Goal: Find specific fact

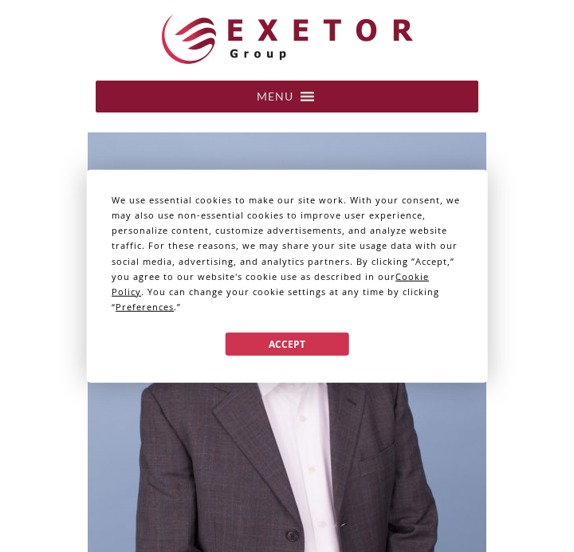
click at [274, 357] on div "Accept" at bounding box center [287, 344] width 351 height 33
click at [274, 345] on button "Accept" at bounding box center [287, 344] width 123 height 23
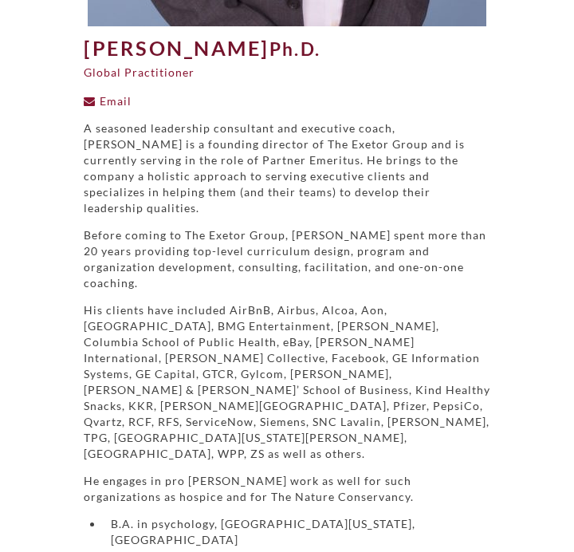
scroll to position [604, 0]
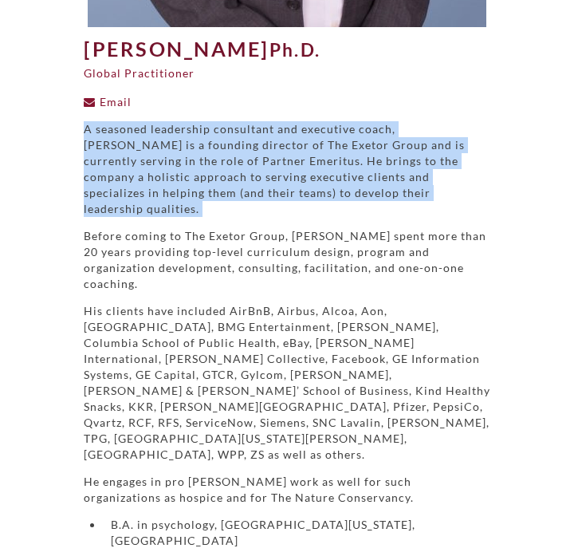
drag, startPoint x: 261, startPoint y: 120, endPoint x: 311, endPoint y: 201, distance: 95.6
click at [316, 203] on div "[PERSON_NAME] Ph.D. Global Practitioner Email A seasoned leadership consultant …" at bounding box center [287, 146] width 431 height 1235
click at [310, 207] on div "A seasoned leadership consultant and executive coach, [PERSON_NAME] is a foundi…" at bounding box center [287, 417] width 407 height 593
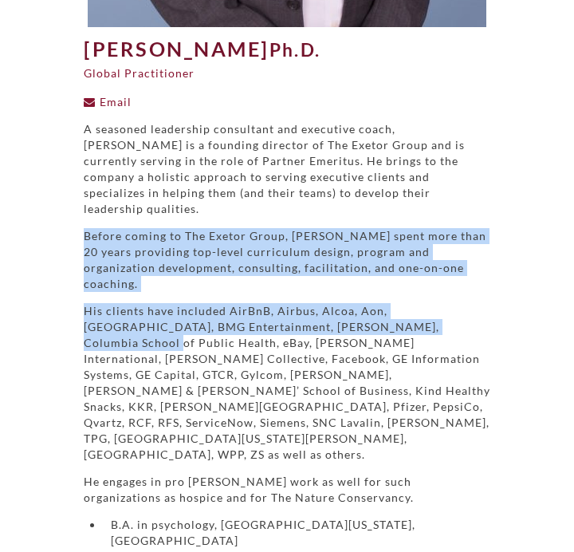
drag, startPoint x: 311, startPoint y: 207, endPoint x: 387, endPoint y: 293, distance: 115.3
click at [391, 294] on div "A seasoned leadership consultant and executive coach, [PERSON_NAME] is a foundi…" at bounding box center [287, 417] width 407 height 593
click at [387, 303] on p "His clients have included AirBnB, Airbus, Alcoa, Aon, [GEOGRAPHIC_DATA], BMG En…" at bounding box center [287, 383] width 407 height 160
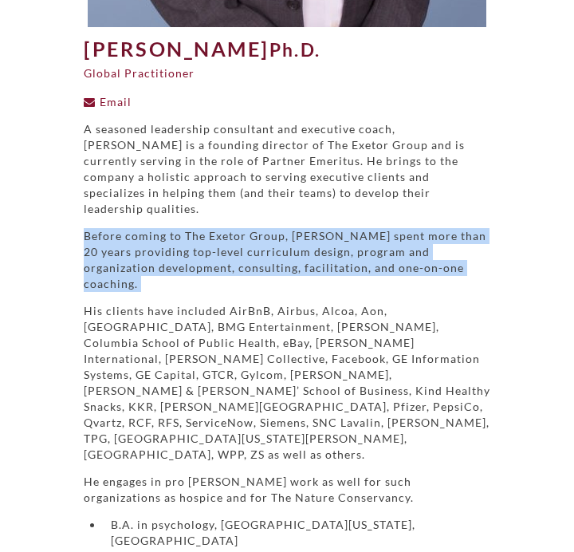
drag, startPoint x: 384, startPoint y: 201, endPoint x: 413, endPoint y: 255, distance: 61.4
click at [420, 259] on div "A seasoned leadership consultant and executive coach, [PERSON_NAME] is a foundi…" at bounding box center [287, 417] width 407 height 593
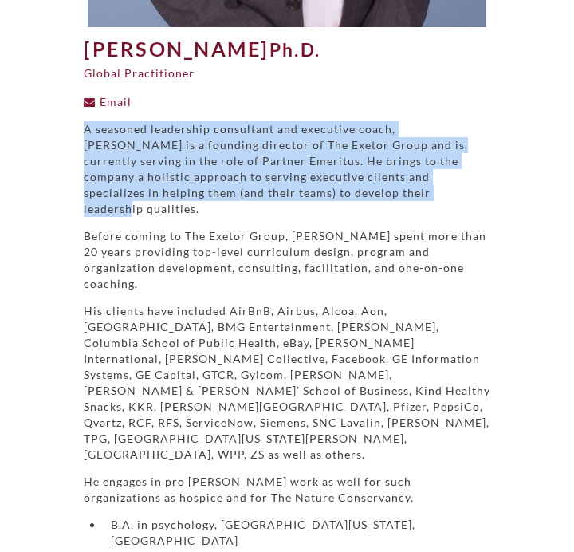
drag, startPoint x: 72, startPoint y: 124, endPoint x: 303, endPoint y: 196, distance: 242.4
click at [303, 196] on div "A seasoned leadership consultant and executive coach, [PERSON_NAME] is a foundi…" at bounding box center [287, 442] width 431 height 643
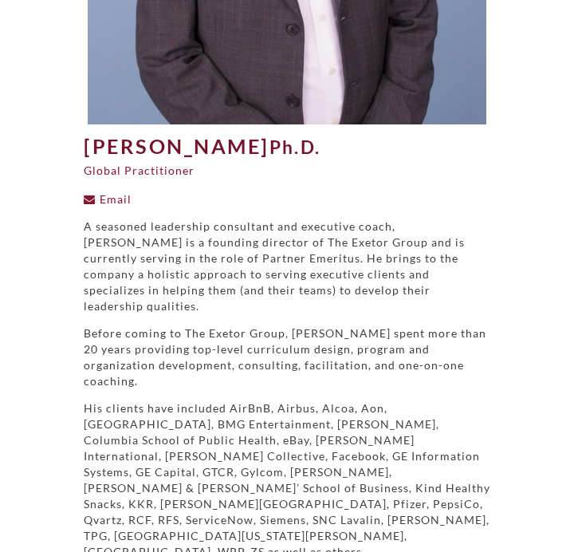
scroll to position [505, 0]
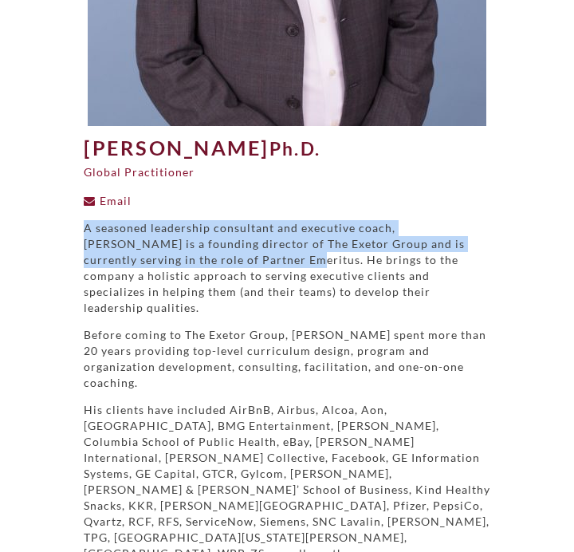
drag, startPoint x: 82, startPoint y: 230, endPoint x: 223, endPoint y: 261, distance: 143.8
click at [223, 261] on div "A seasoned leadership consultant and executive coach, [PERSON_NAME] is a foundi…" at bounding box center [287, 541] width 431 height 643
copy p "A seasoned leadership consultant and executive coach, [PERSON_NAME] is a foundi…"
